Goal: Task Accomplishment & Management: Use online tool/utility

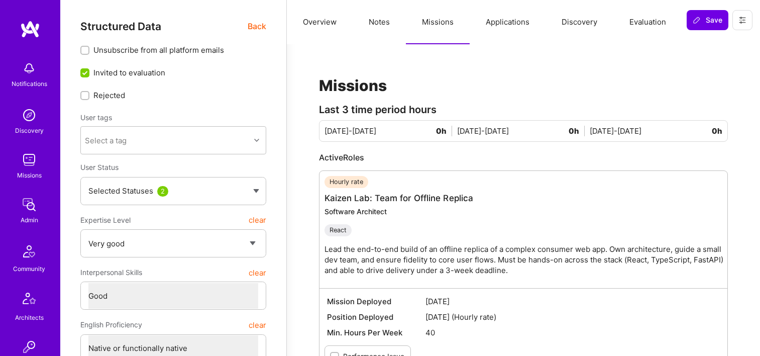
select select "5"
select select "4"
select select "7"
select select "US"
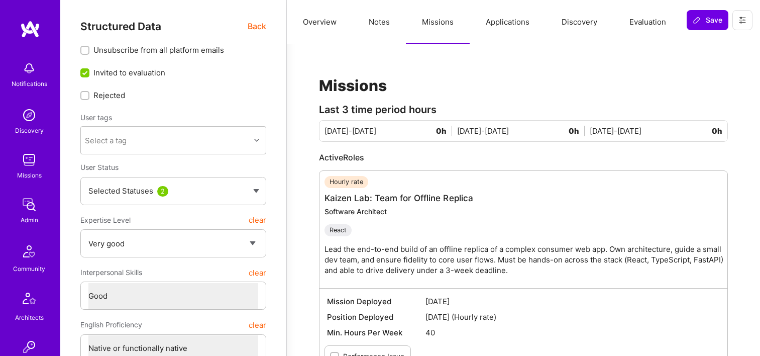
select select "Right Now"
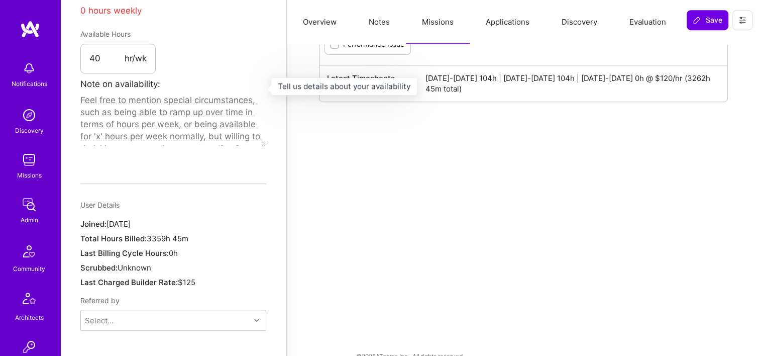
scroll to position [95, 0]
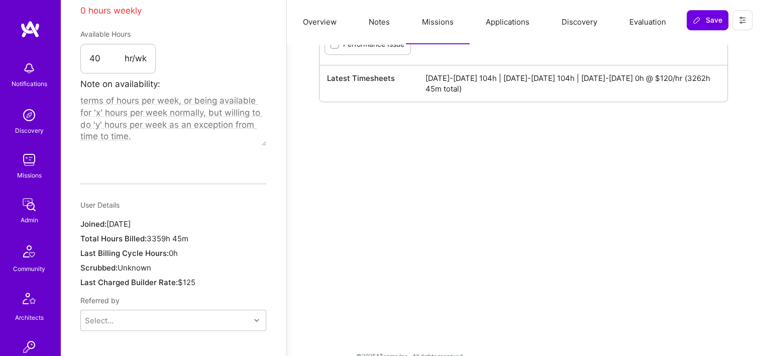
click at [22, 208] on img at bounding box center [29, 204] width 20 height 20
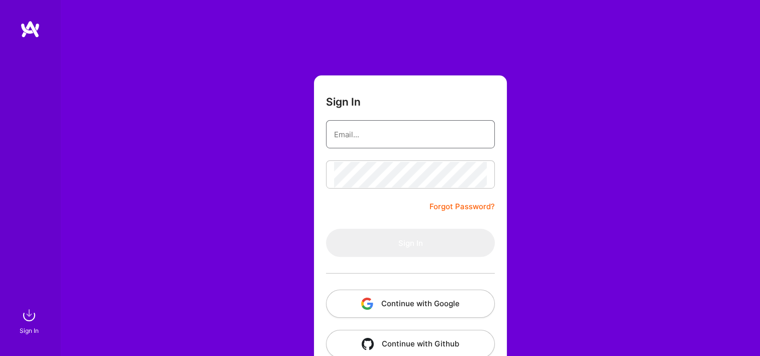
type input "Michaelgombos@a.team"
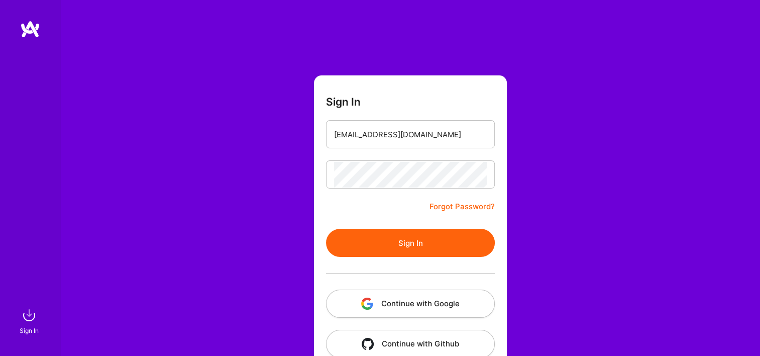
click at [406, 299] on button "Continue with Google" at bounding box center [410, 303] width 169 height 28
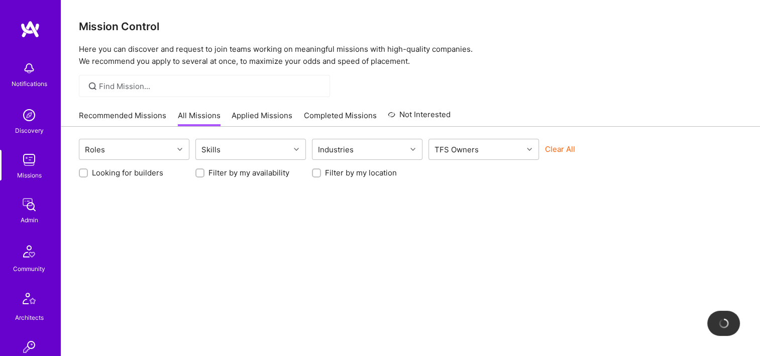
click at [0, 214] on link "Admin" at bounding box center [29, 209] width 62 height 31
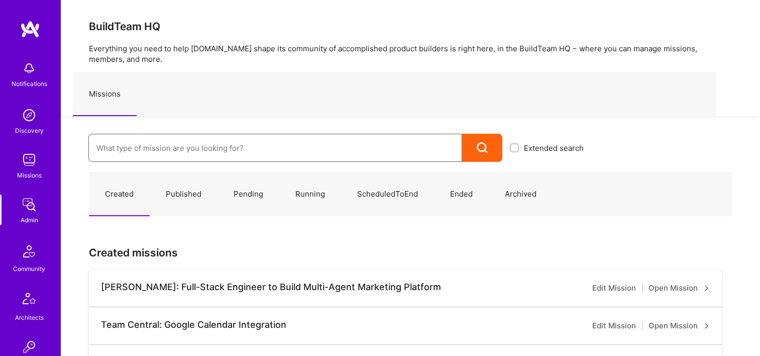
click at [158, 145] on input at bounding box center [275, 148] width 358 height 26
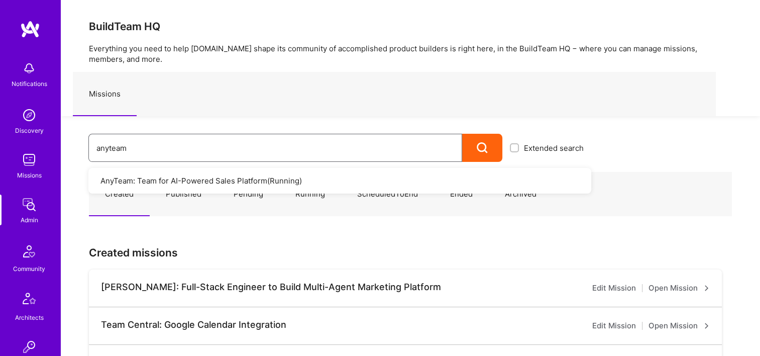
type input "anyteam"
drag, startPoint x: 35, startPoint y: 145, endPoint x: 38, endPoint y: 141, distance: 5.3
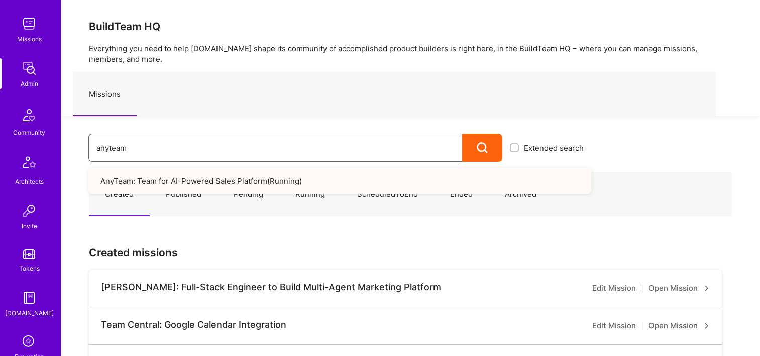
scroll to position [301, 0]
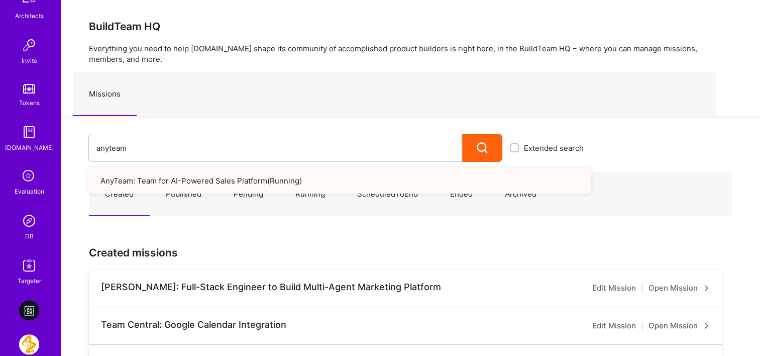
click at [32, 218] on img at bounding box center [29, 220] width 20 height 20
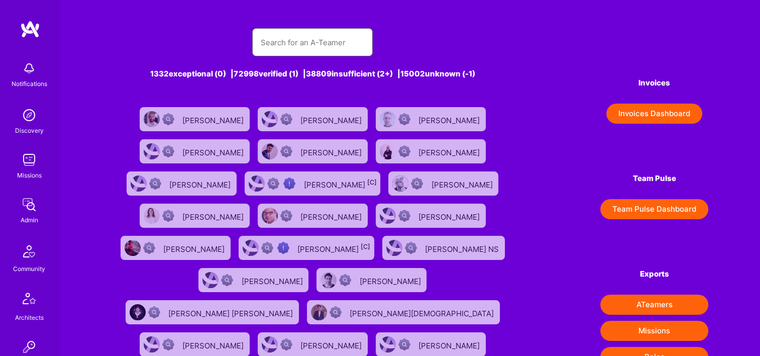
click at [285, 35] on input "text" at bounding box center [312, 43] width 104 height 26
paste input "Theodore Vanrooy"
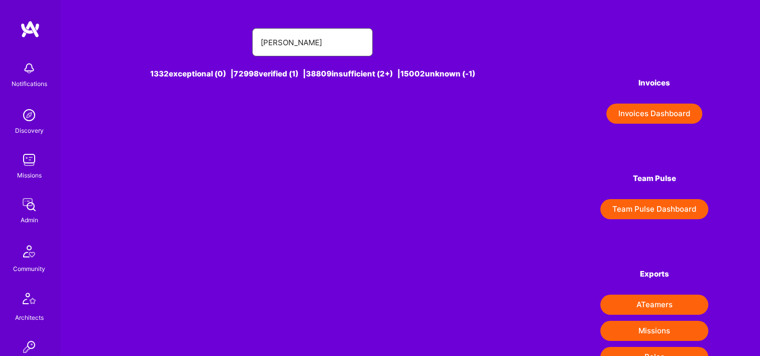
drag, startPoint x: 335, startPoint y: 43, endPoint x: 295, endPoint y: 38, distance: 41.0
click at [295, 38] on input "Theodore Vanrooy" at bounding box center [312, 43] width 104 height 26
type input "Theodore"
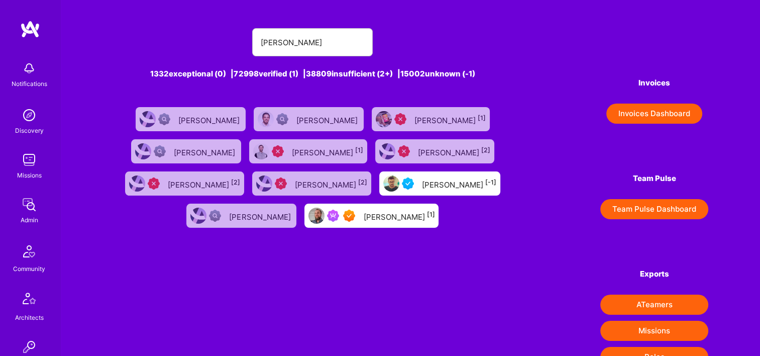
click at [390, 223] on div "Theodore Van Rooy [1]" at bounding box center [371, 215] width 134 height 24
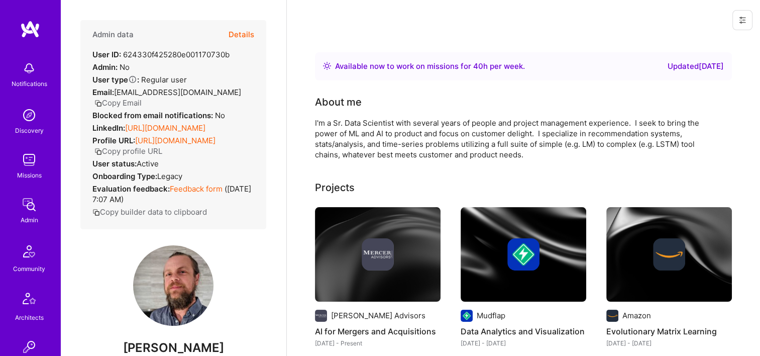
click at [235, 34] on button "Details" at bounding box center [242, 34] width 26 height 29
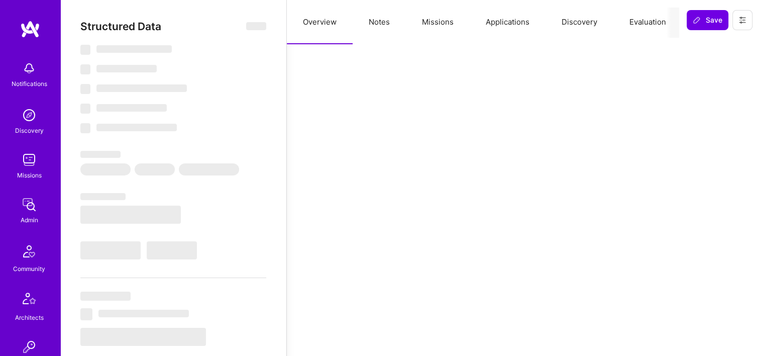
type textarea "x"
select select "Right Now"
select select "7"
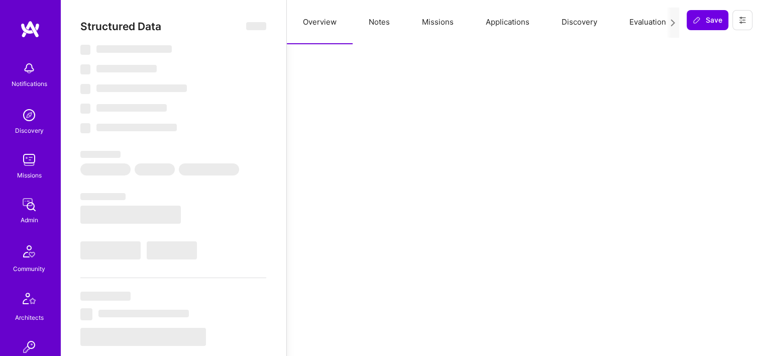
select select "7"
select select "US"
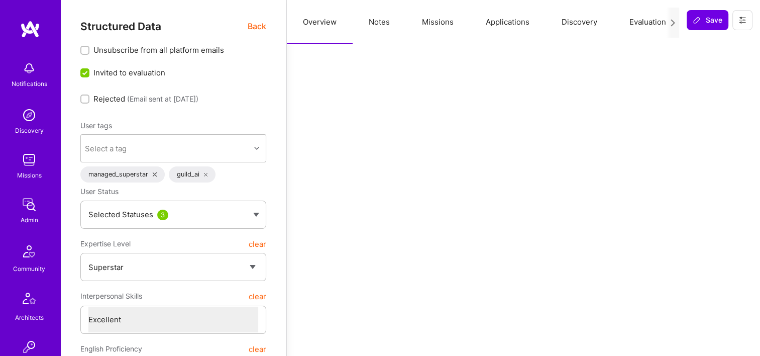
click at [440, 28] on button "Missions" at bounding box center [438, 22] width 64 height 44
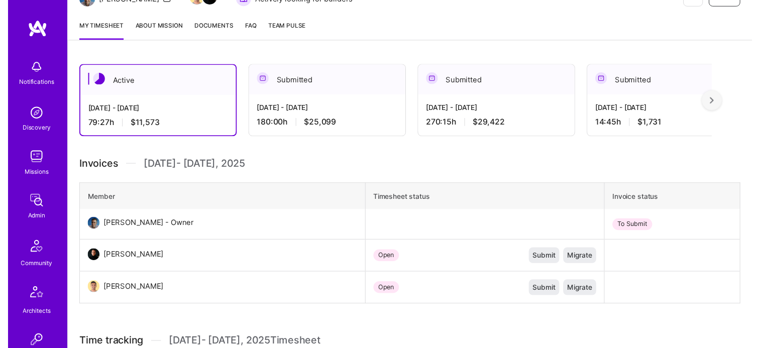
scroll to position [201, 0]
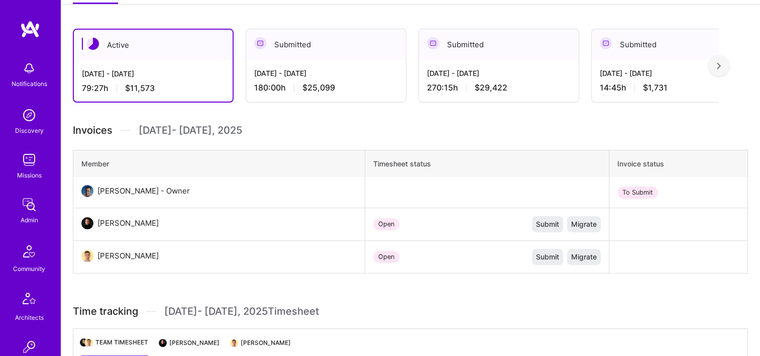
click at [493, 75] on div "[DATE] - [DATE]" at bounding box center [499, 73] width 144 height 11
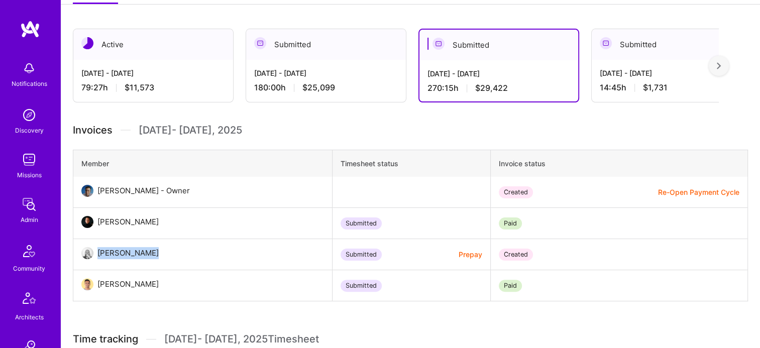
drag, startPoint x: 143, startPoint y: 254, endPoint x: 97, endPoint y: 255, distance: 46.2
click at [97, 255] on div "[PERSON_NAME]" at bounding box center [129, 253] width 73 height 12
copy div "[PERSON_NAME]"
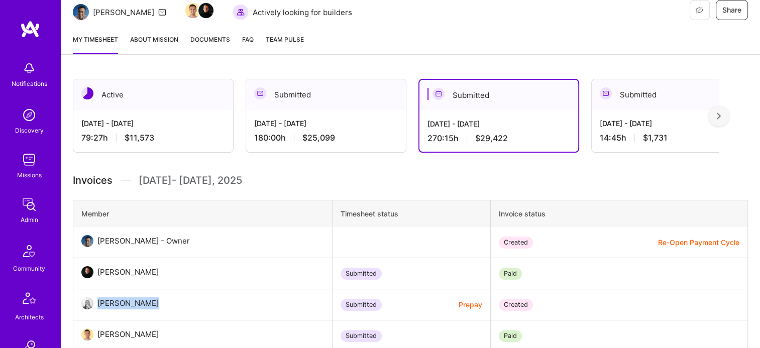
scroll to position [100, 0]
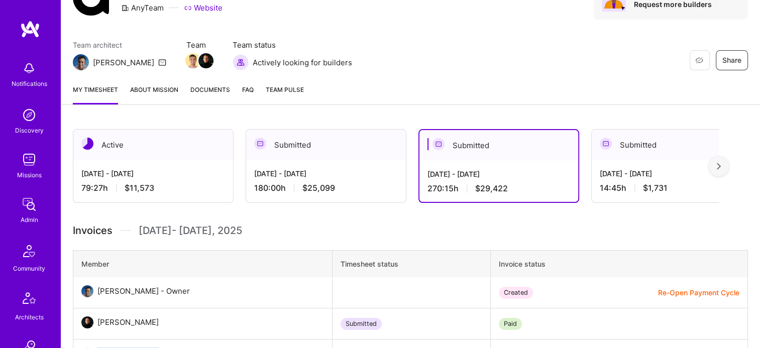
click at [210, 91] on span "Documents" at bounding box center [210, 89] width 40 height 11
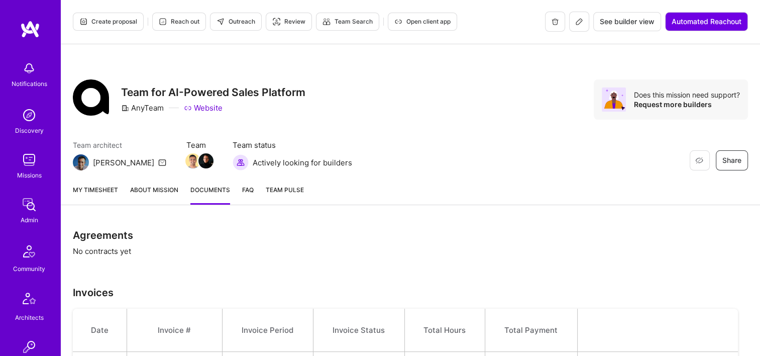
scroll to position [209, 0]
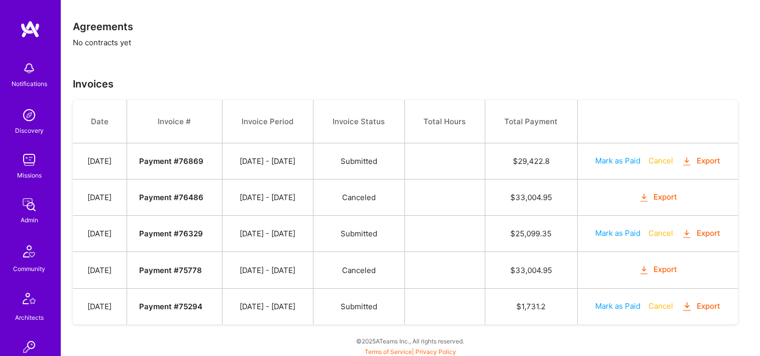
click at [711, 302] on button "Export" at bounding box center [700, 306] width 39 height 12
click at [700, 232] on button "Export" at bounding box center [700, 234] width 39 height 12
click at [701, 231] on button "Export" at bounding box center [700, 234] width 39 height 12
click at [713, 159] on button "Export" at bounding box center [700, 161] width 39 height 12
click at [656, 268] on button "Export" at bounding box center [657, 270] width 39 height 12
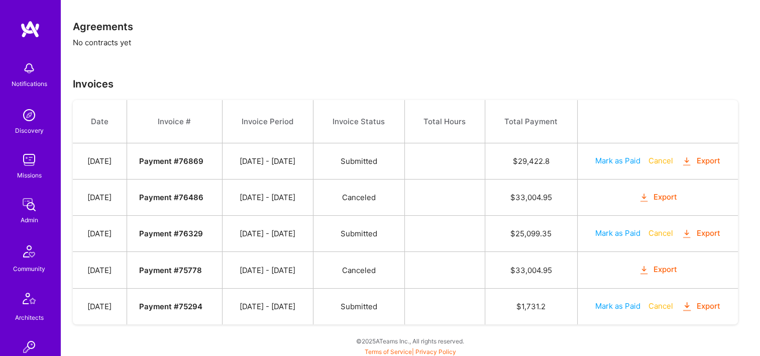
click at [706, 231] on button "Export" at bounding box center [700, 234] width 39 height 12
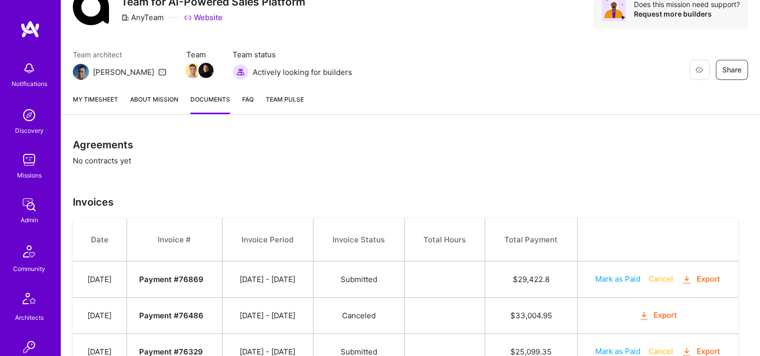
scroll to position [0, 0]
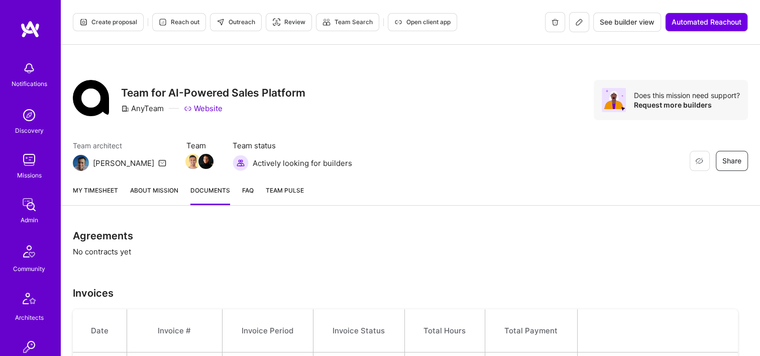
click at [575, 24] on icon at bounding box center [579, 22] width 8 height 8
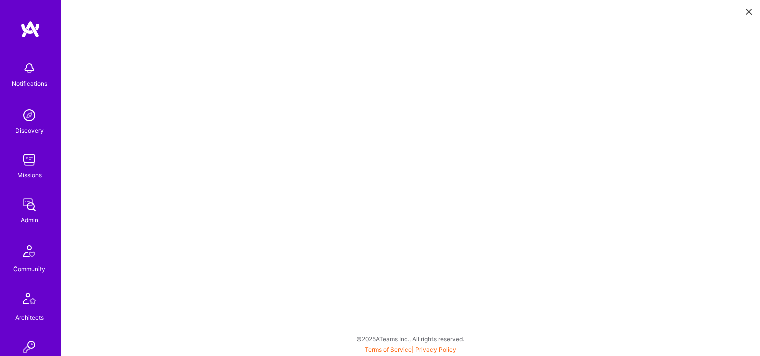
scroll to position [3, 0]
click at [746, 11] on icon at bounding box center [749, 12] width 6 height 6
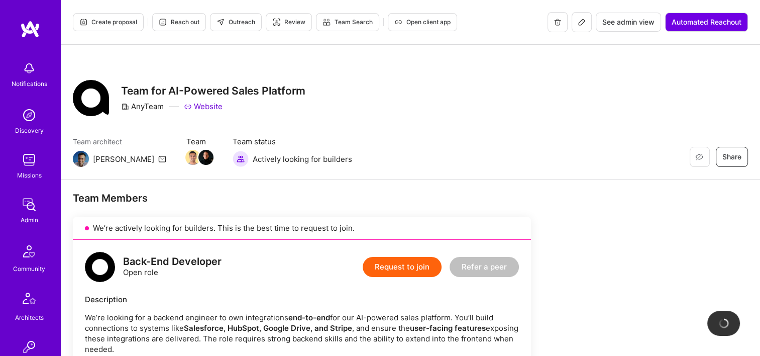
click at [603, 25] on span "See admin view" at bounding box center [628, 22] width 52 height 10
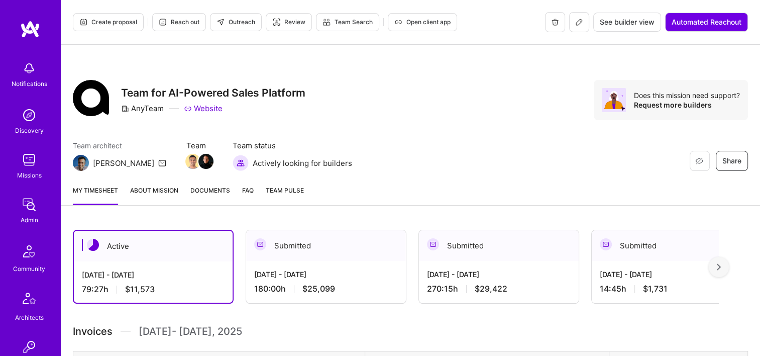
click at [205, 192] on span "Documents" at bounding box center [210, 190] width 40 height 11
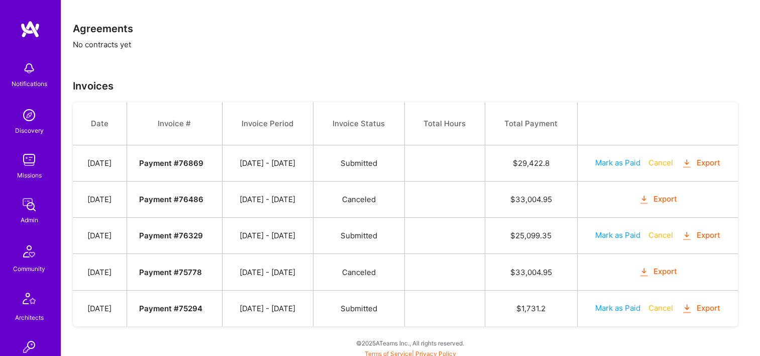
scroll to position [209, 0]
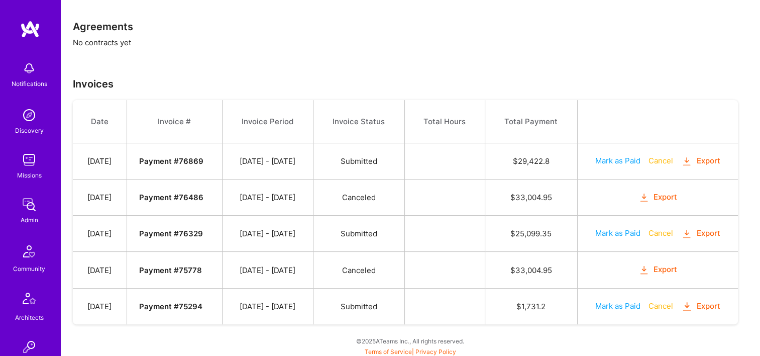
click at [705, 305] on button "Export" at bounding box center [700, 306] width 39 height 12
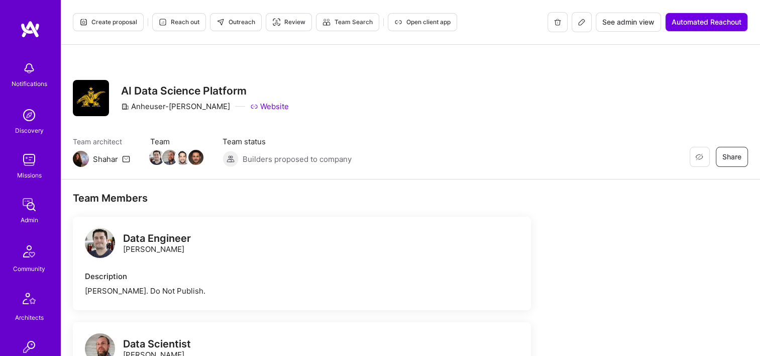
click at [640, 26] on span "See admin view" at bounding box center [628, 22] width 52 height 10
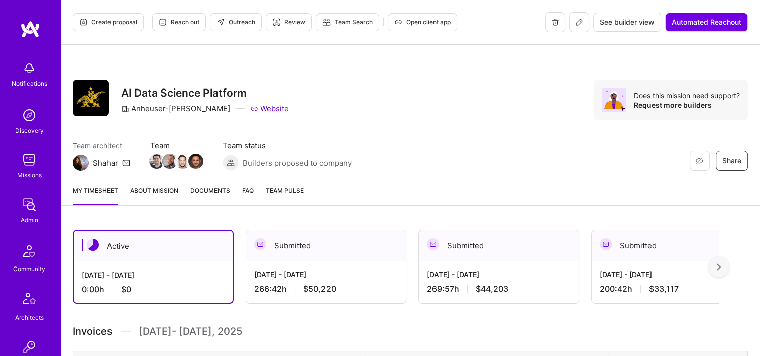
click at [207, 188] on span "Documents" at bounding box center [210, 190] width 40 height 11
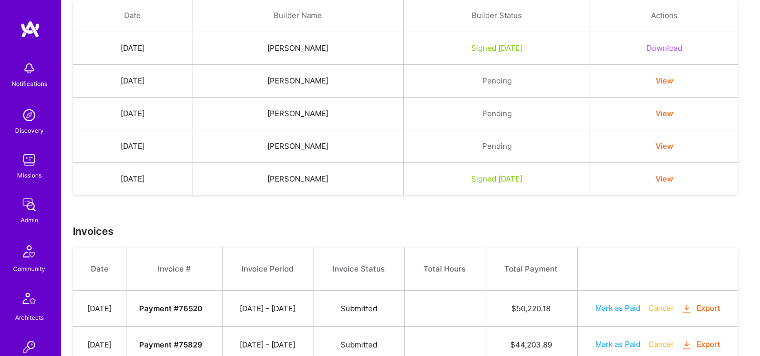
scroll to position [402, 0]
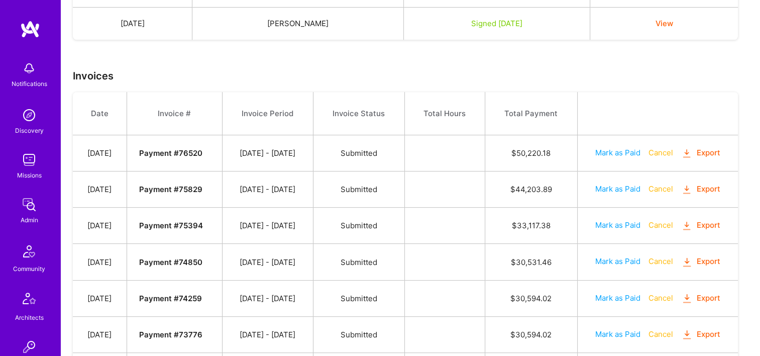
click at [693, 151] on icon "button" at bounding box center [687, 154] width 12 height 12
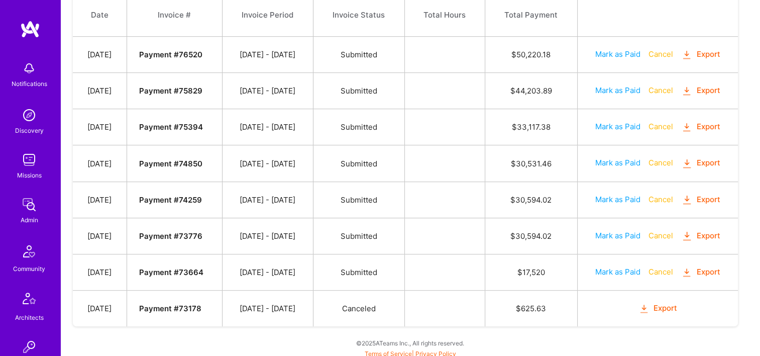
scroll to position [484, 0]
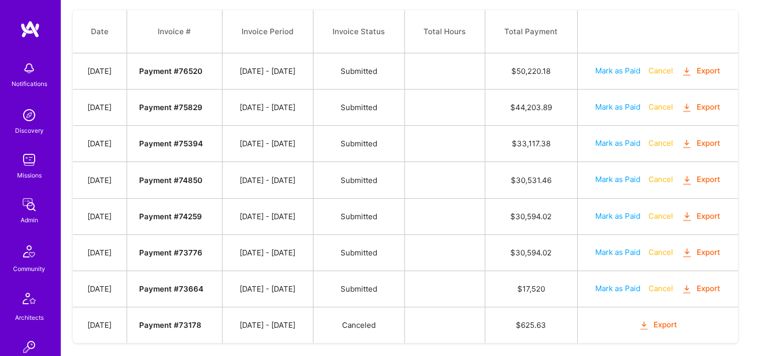
click at [696, 104] on button "Export" at bounding box center [700, 107] width 39 height 12
click at [715, 212] on button "Export" at bounding box center [700, 216] width 39 height 12
click at [702, 287] on button "Export" at bounding box center [700, 289] width 39 height 12
